Goal: Information Seeking & Learning: Learn about a topic

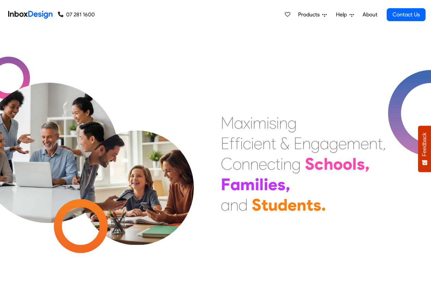
click at [316, 15] on span "Products" at bounding box center [310, 15] width 24 height 8
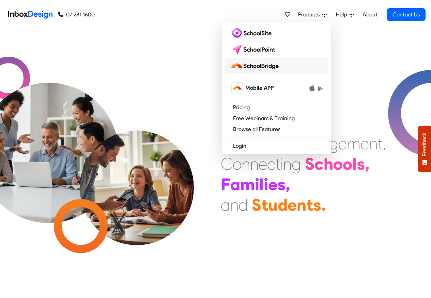
click at [263, 66] on img at bounding box center [255, 65] width 51 height 11
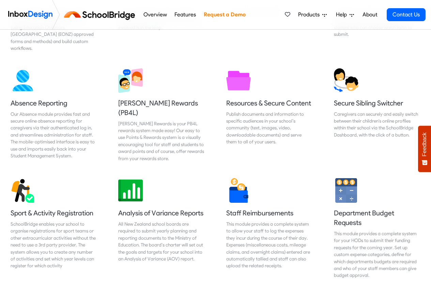
scroll to position [409, 0]
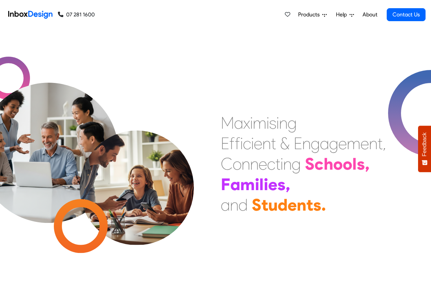
click at [321, 15] on span "Products" at bounding box center [310, 15] width 24 height 8
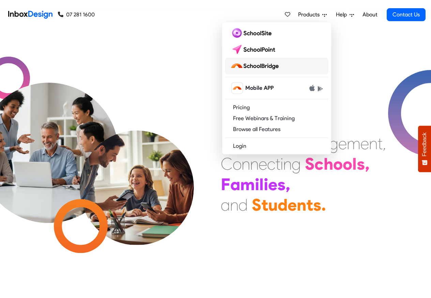
click at [265, 65] on img at bounding box center [255, 65] width 51 height 11
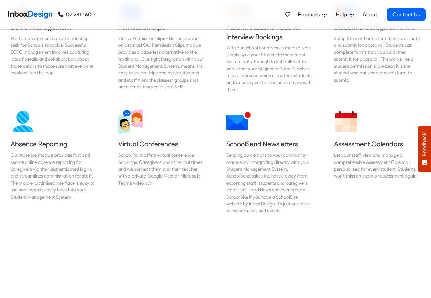
scroll to position [491, 0]
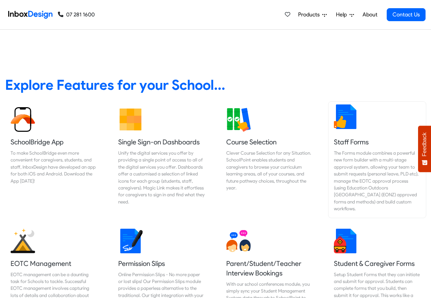
scroll to position [409, 0]
